Goal: Transaction & Acquisition: Obtain resource

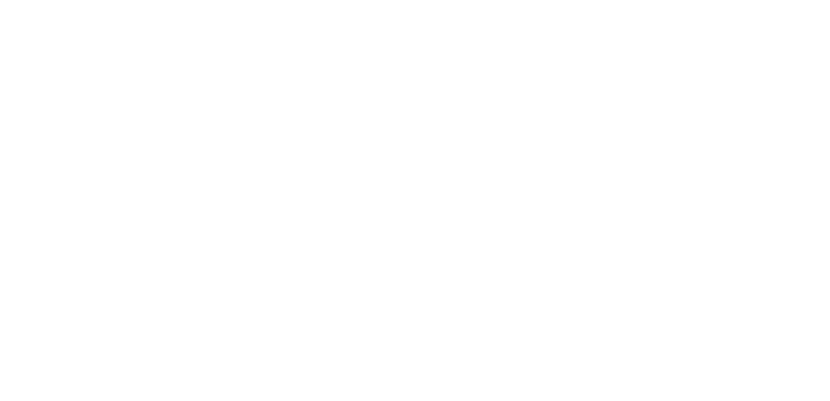
type input "[EMAIL_ADDRESS][DOMAIN_NAME]"
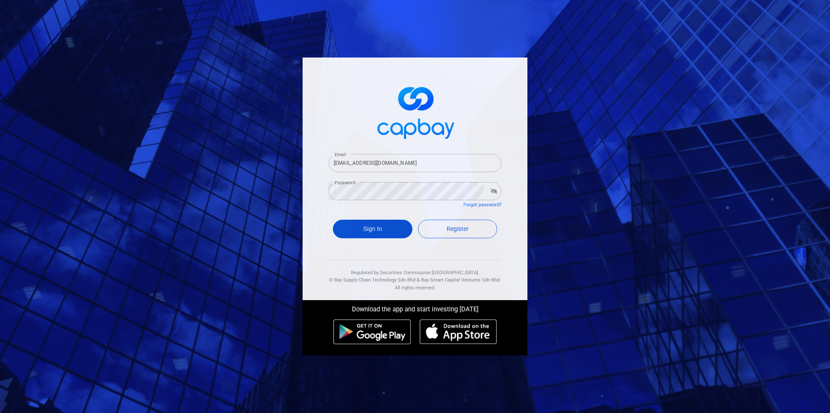
click at [386, 233] on button "Sign In" at bounding box center [373, 229] width 80 height 19
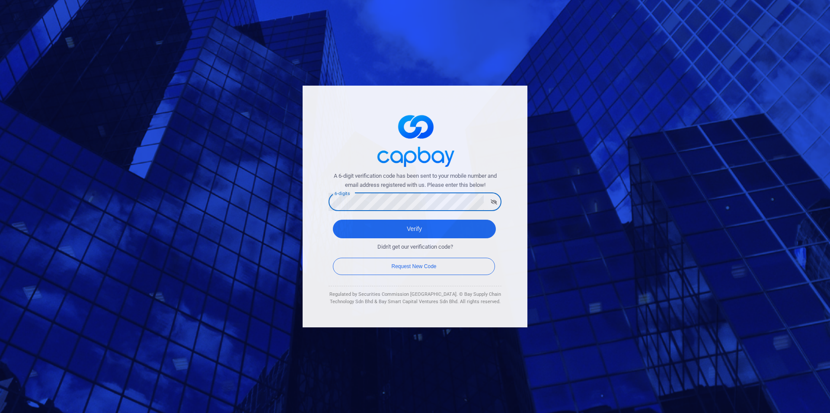
click at [333, 220] on button "Verify" at bounding box center [414, 229] width 163 height 19
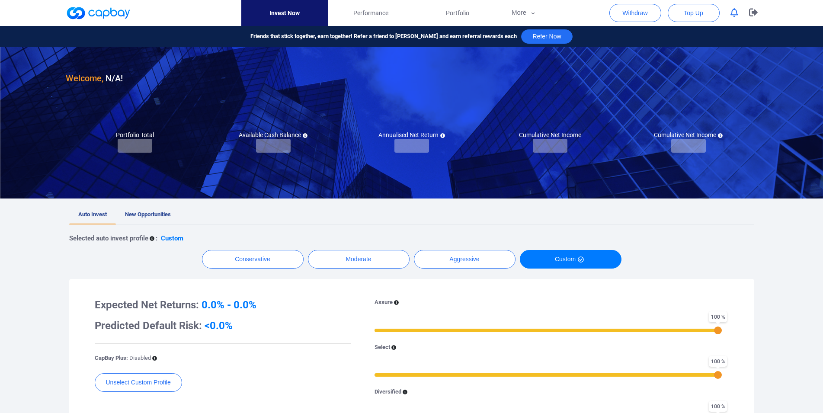
checkbox input "true"
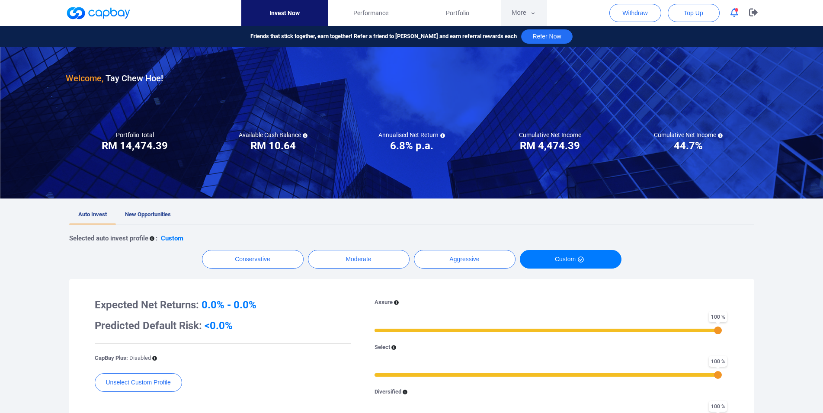
click at [527, 4] on button "More" at bounding box center [524, 13] width 46 height 26
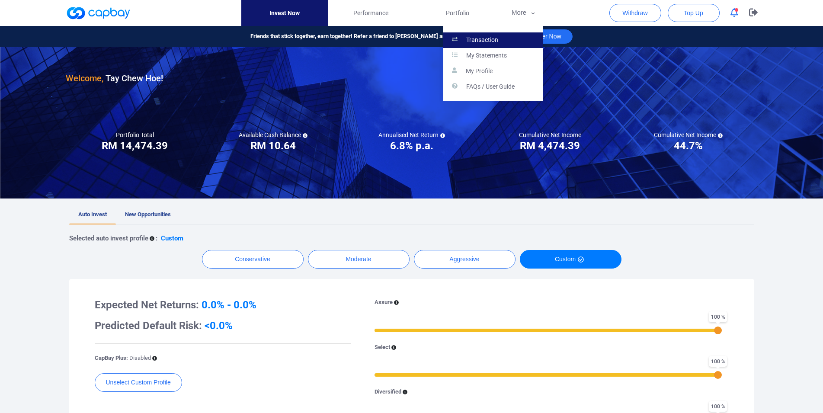
click at [523, 42] on link "Transaction" at bounding box center [492, 40] width 99 height 16
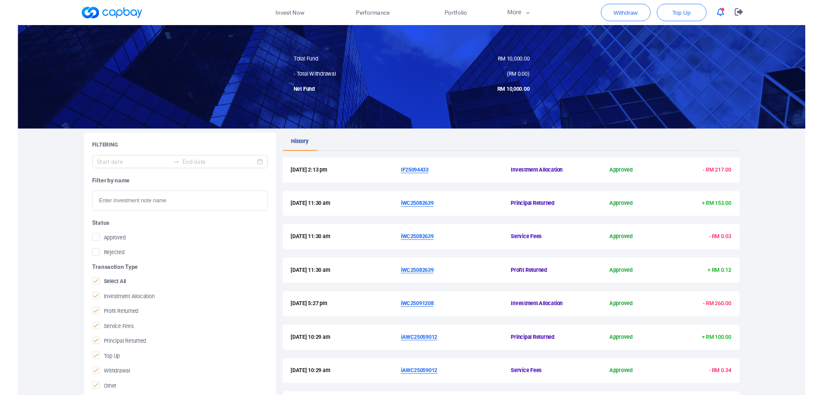
scroll to position [88, 0]
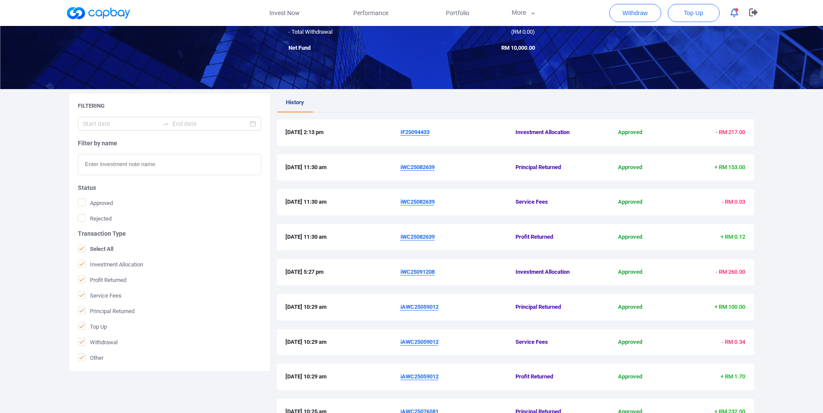
click at [422, 167] on u "iWC25082639" at bounding box center [417, 167] width 34 height 6
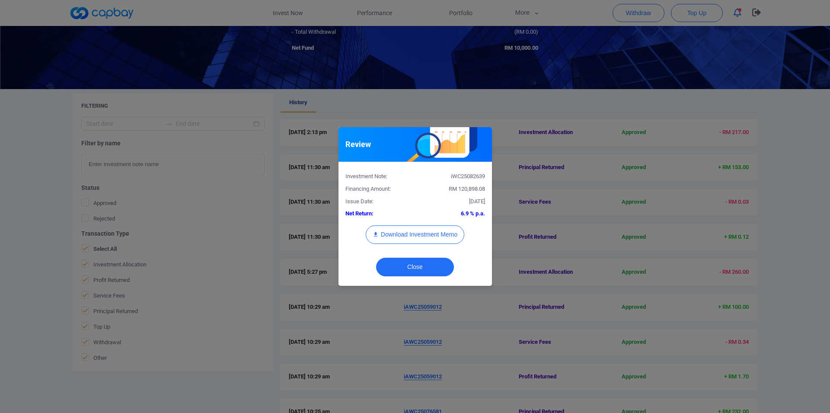
click at [464, 174] on div "iWC25082639" at bounding box center [453, 176] width 77 height 9
click at [0, 186] on div "Review Investment Note: iWC25082639 Financing Amount: RM 120,898.08 Issue Date:…" at bounding box center [415, 206] width 830 height 413
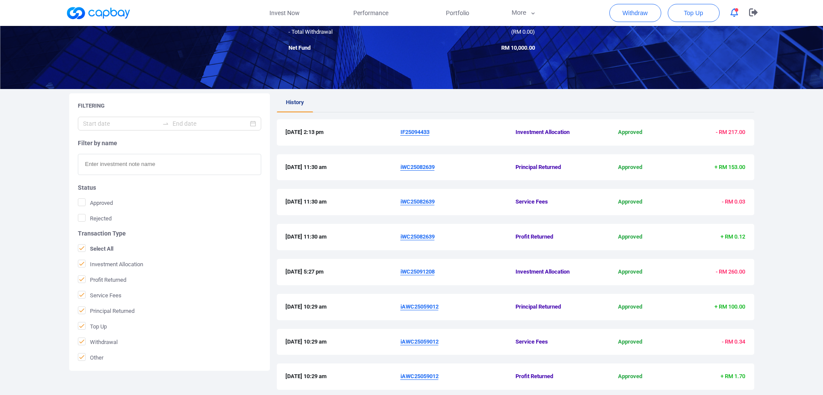
click at [417, 129] on u "IF25094433" at bounding box center [414, 132] width 29 height 6
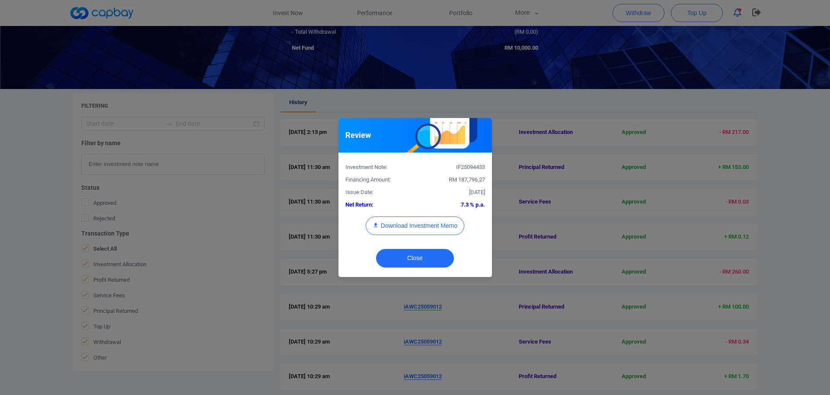
click at [465, 162] on div "Investment Note: IF25094433" at bounding box center [415, 166] width 153 height 13
click at [465, 163] on div "IF25094433" at bounding box center [453, 167] width 77 height 9
copy div "IF25094433"
click at [420, 222] on button "Download Investment Memo" at bounding box center [415, 226] width 99 height 19
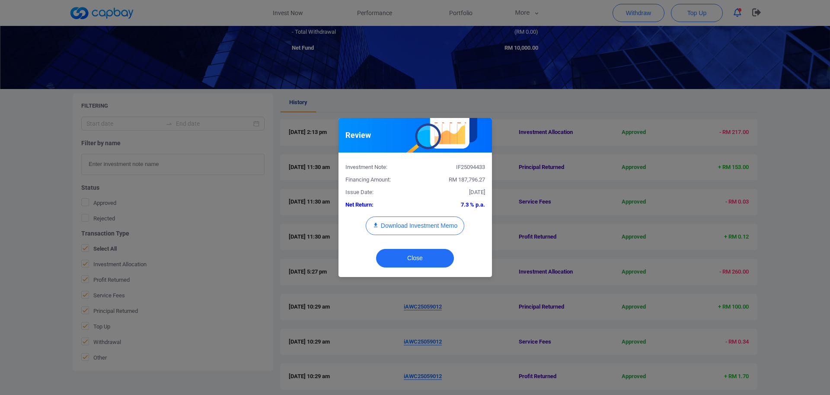
click at [264, 176] on div "Review Investment Note: IF25094433 Financing Amount: RM 187,796.27 Issue Date: …" at bounding box center [415, 197] width 830 height 395
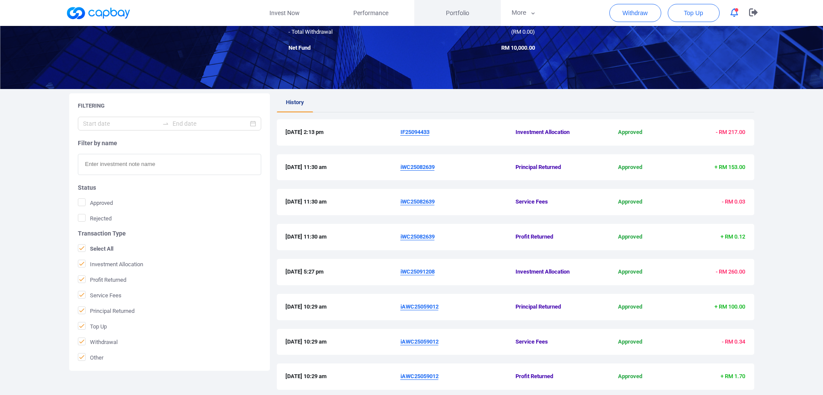
click at [461, 15] on span "Portfolio" at bounding box center [457, 13] width 23 height 10
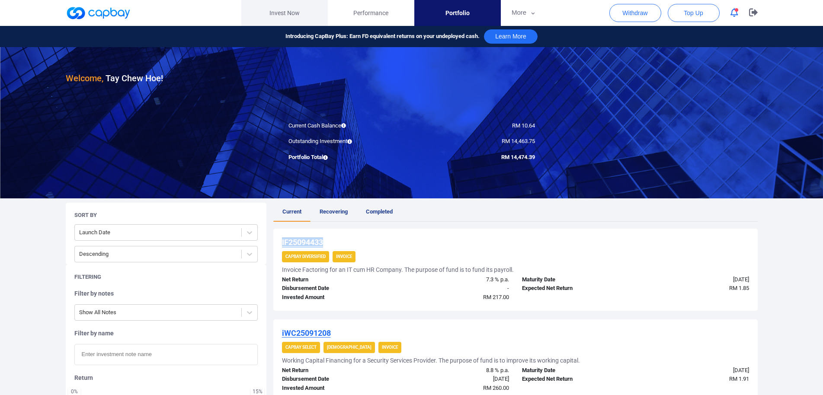
click at [281, 13] on link "Invest Now" at bounding box center [284, 13] width 86 height 26
